Goal: Information Seeking & Learning: Learn about a topic

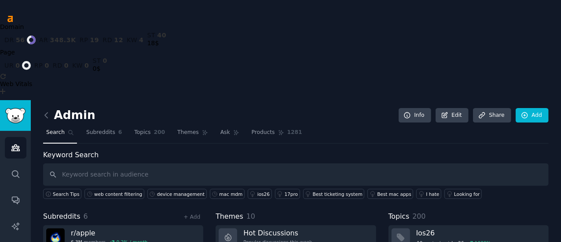
click at [61, 129] on span "Search" at bounding box center [55, 133] width 18 height 8
click at [103, 129] on span "Subreddits" at bounding box center [100, 133] width 29 height 8
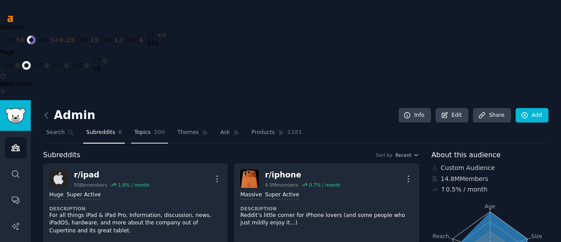
click at [139, 129] on span "Topics" at bounding box center [142, 133] width 16 height 8
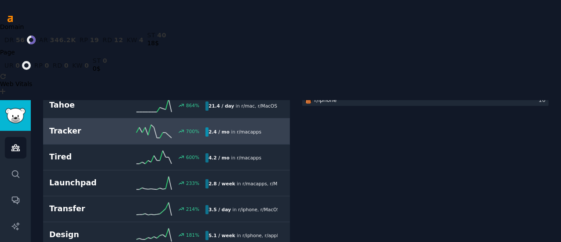
scroll to position [264, 0]
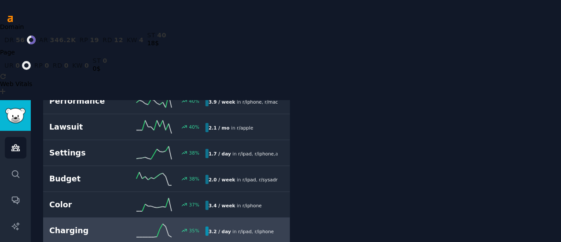
scroll to position [1188, 0]
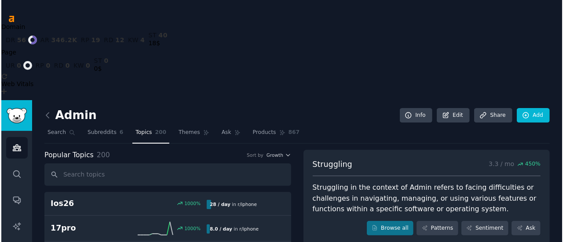
scroll to position [44, 0]
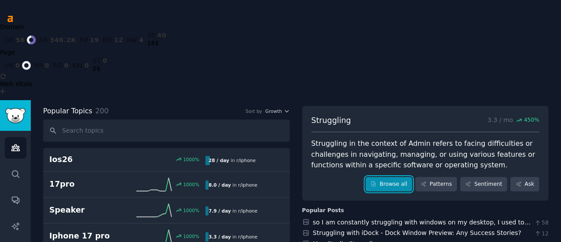
click at [399, 177] on link "Browse all" at bounding box center [389, 184] width 47 height 15
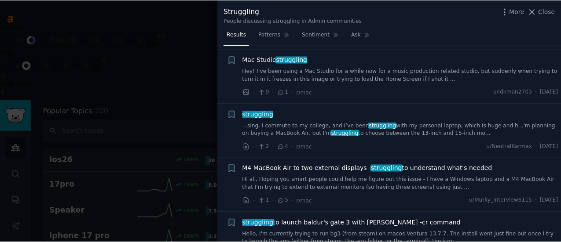
scroll to position [440, 0]
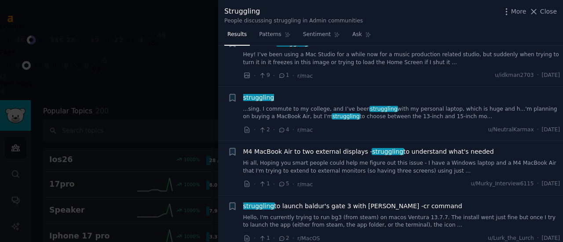
click at [211, 117] on div at bounding box center [281, 121] width 563 height 242
